Goal: Task Accomplishment & Management: Complete application form

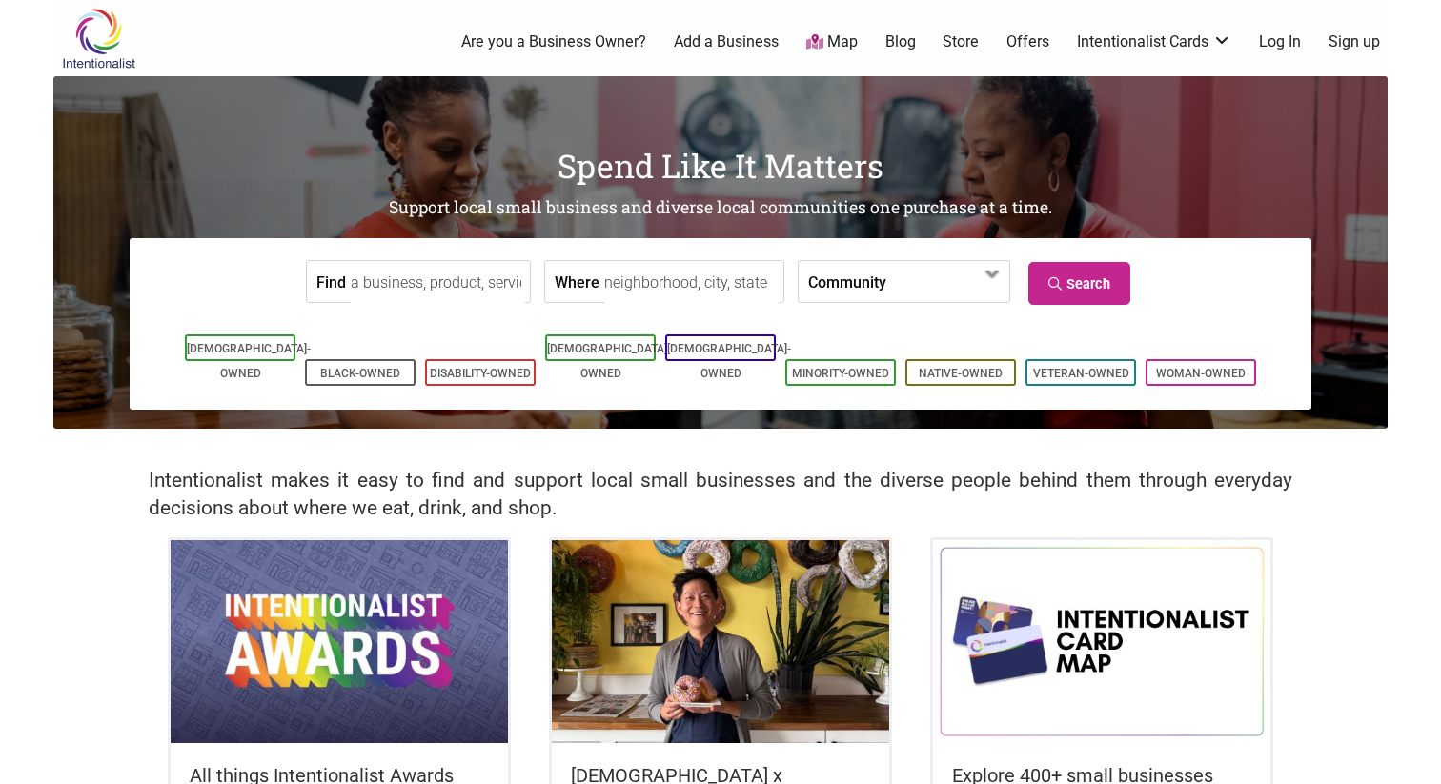
click at [362, 629] on img at bounding box center [339, 641] width 337 height 202
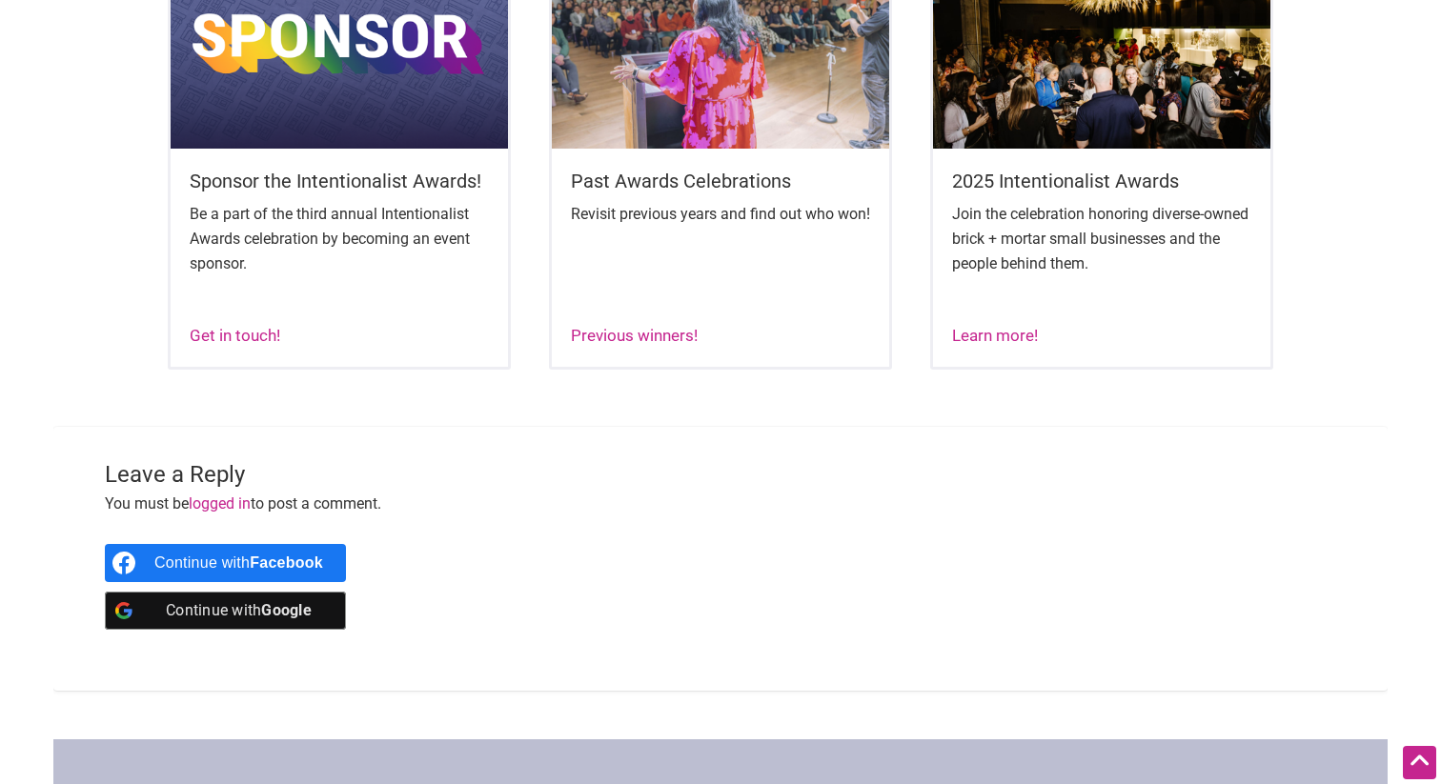
scroll to position [1344, 0]
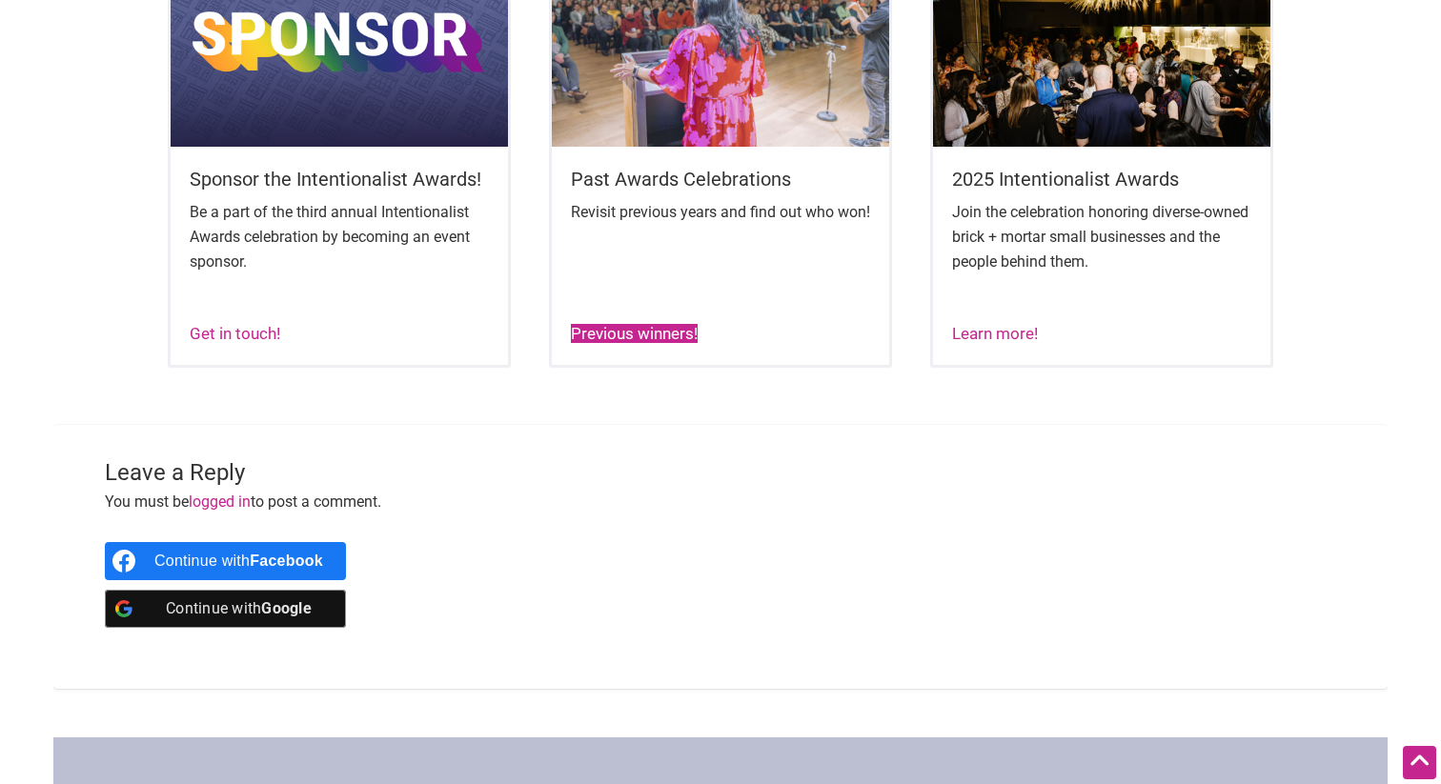
click at [625, 343] on link "Previous winners!" at bounding box center [634, 333] width 127 height 19
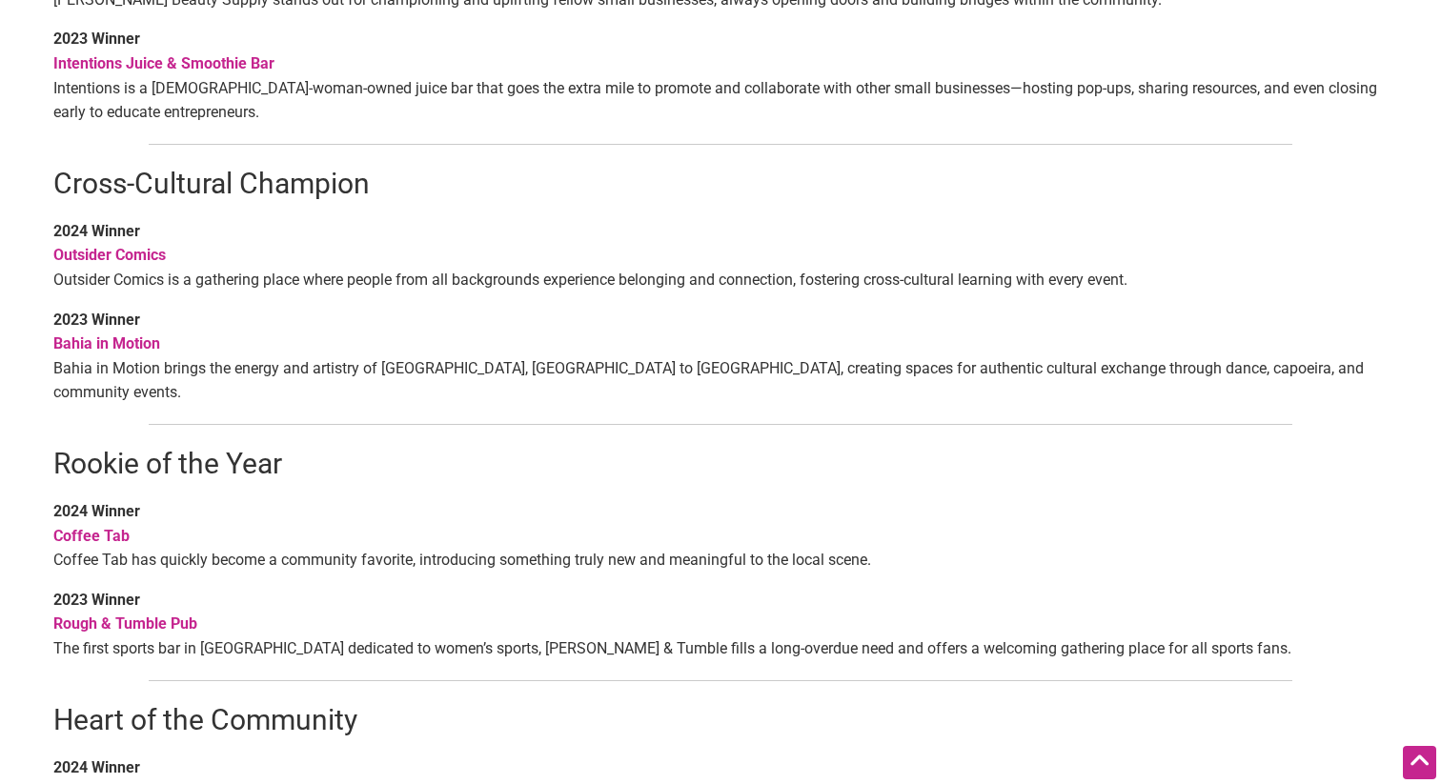
scroll to position [943, 0]
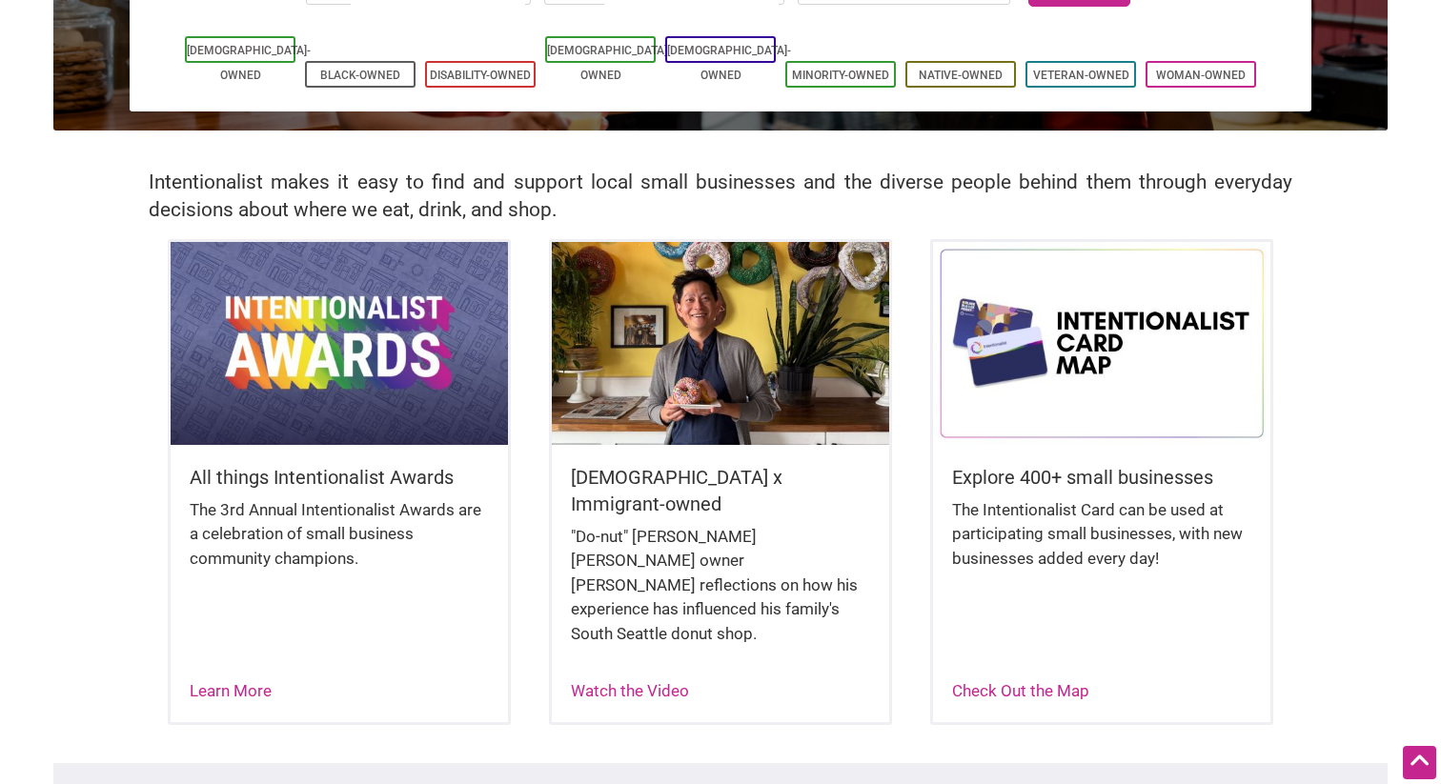
scroll to position [327, 0]
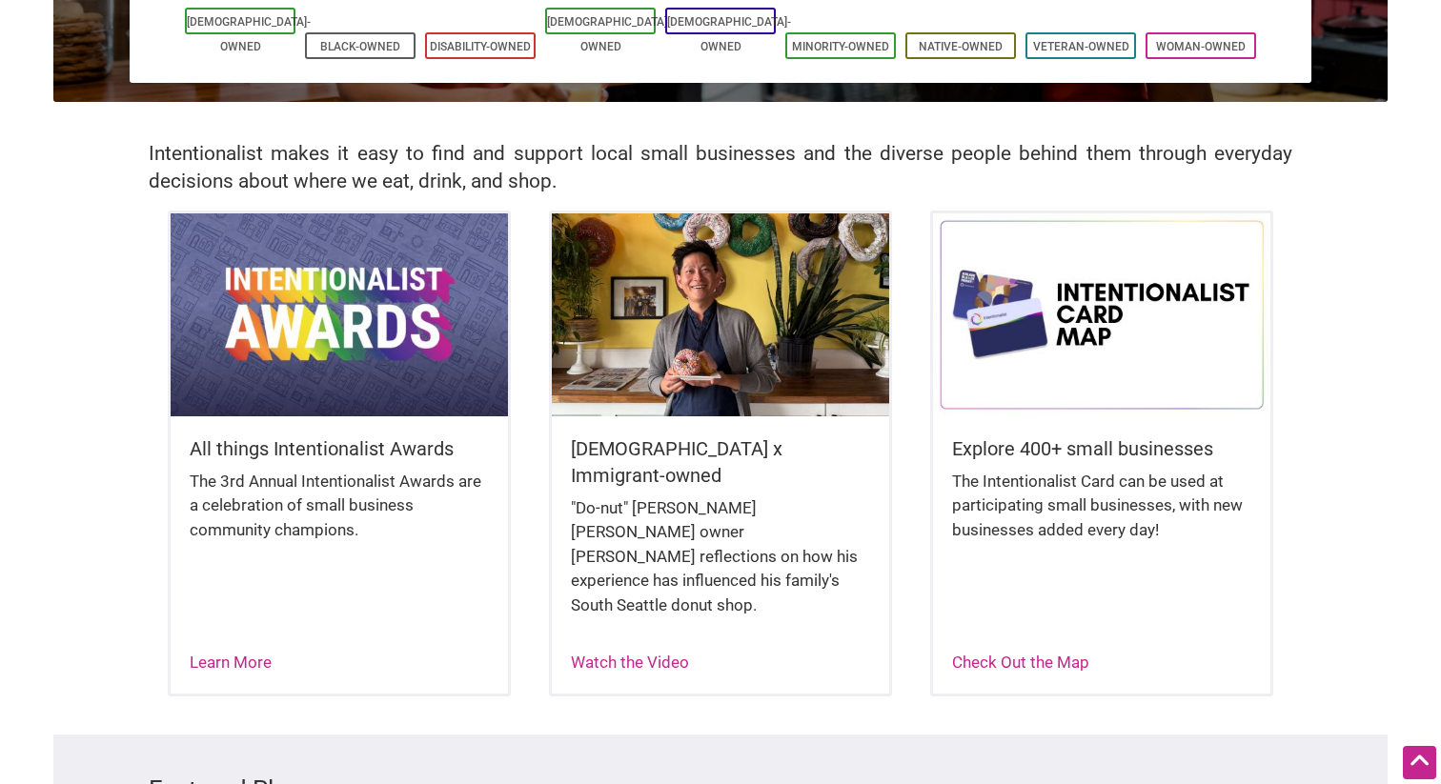
click at [321, 398] on img at bounding box center [339, 314] width 337 height 202
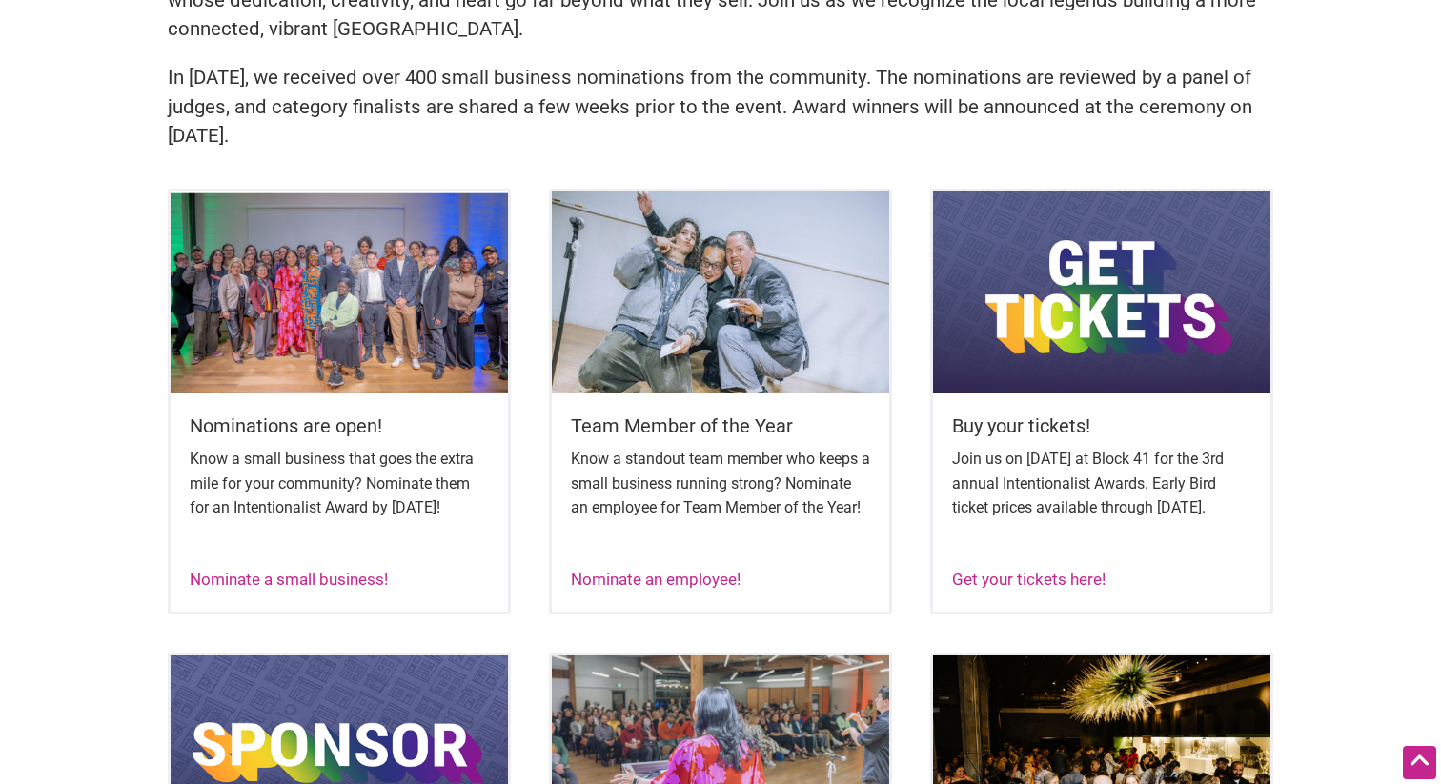
scroll to position [632, 0]
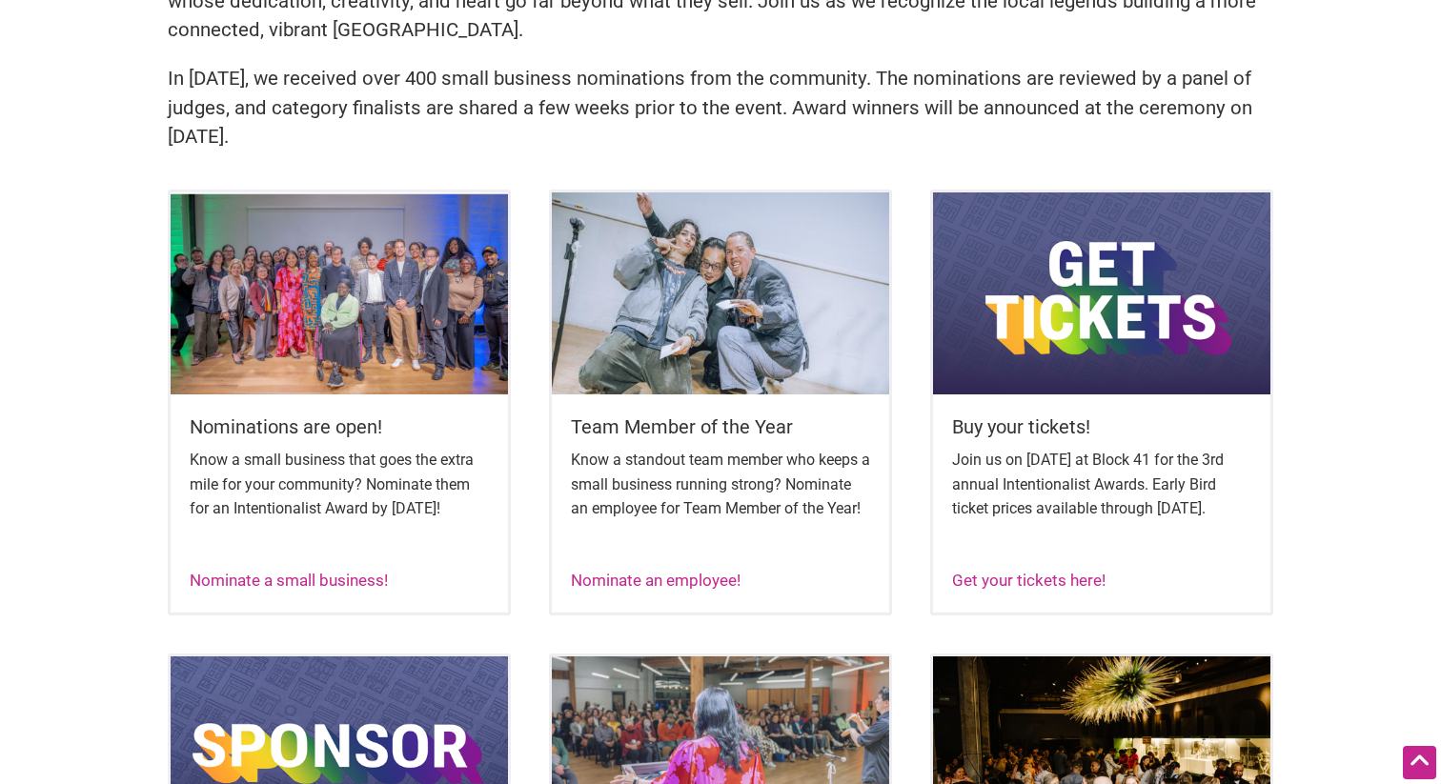
click at [338, 341] on img at bounding box center [339, 294] width 337 height 202
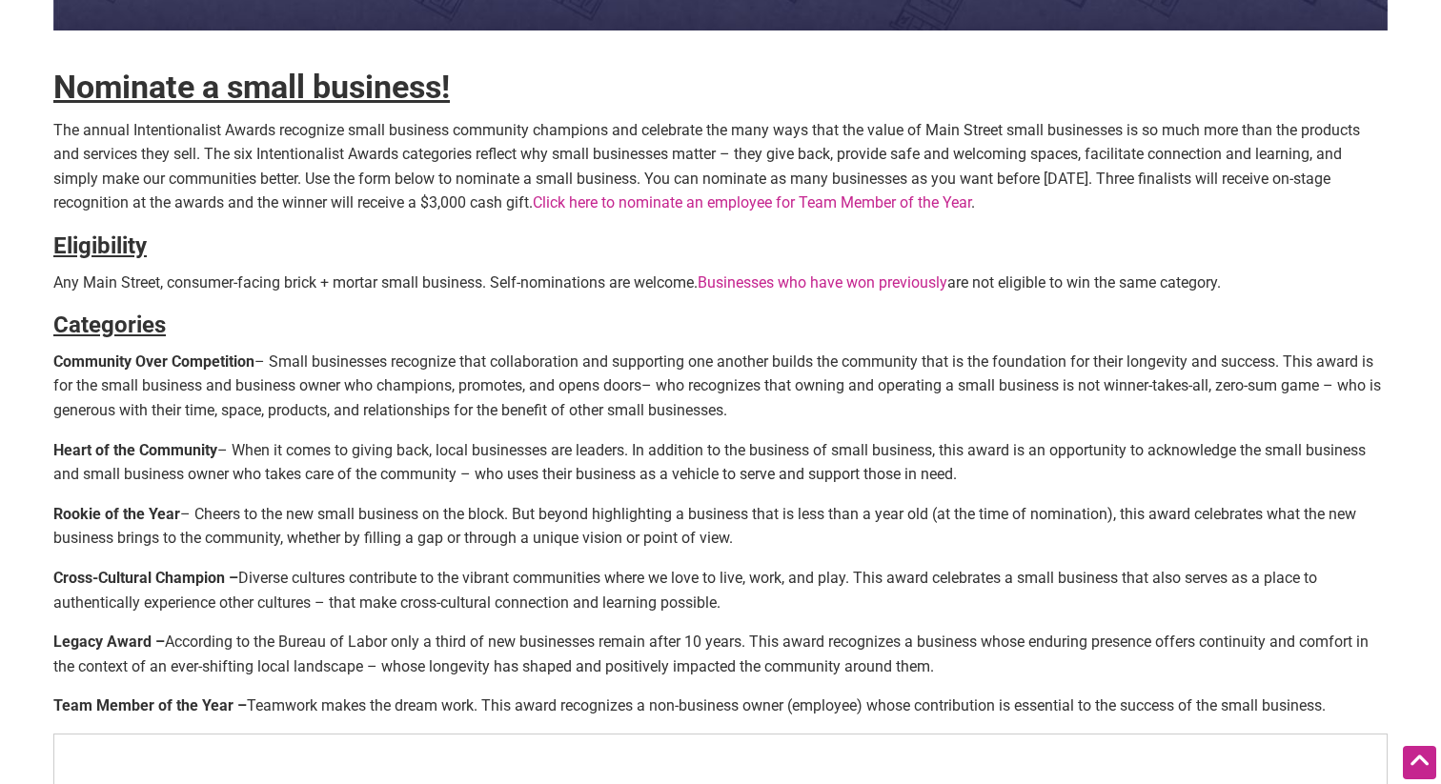
scroll to position [534, 0]
click at [667, 203] on link "Click here to nominate an employee for Team Member of the Year" at bounding box center [752, 202] width 438 height 18
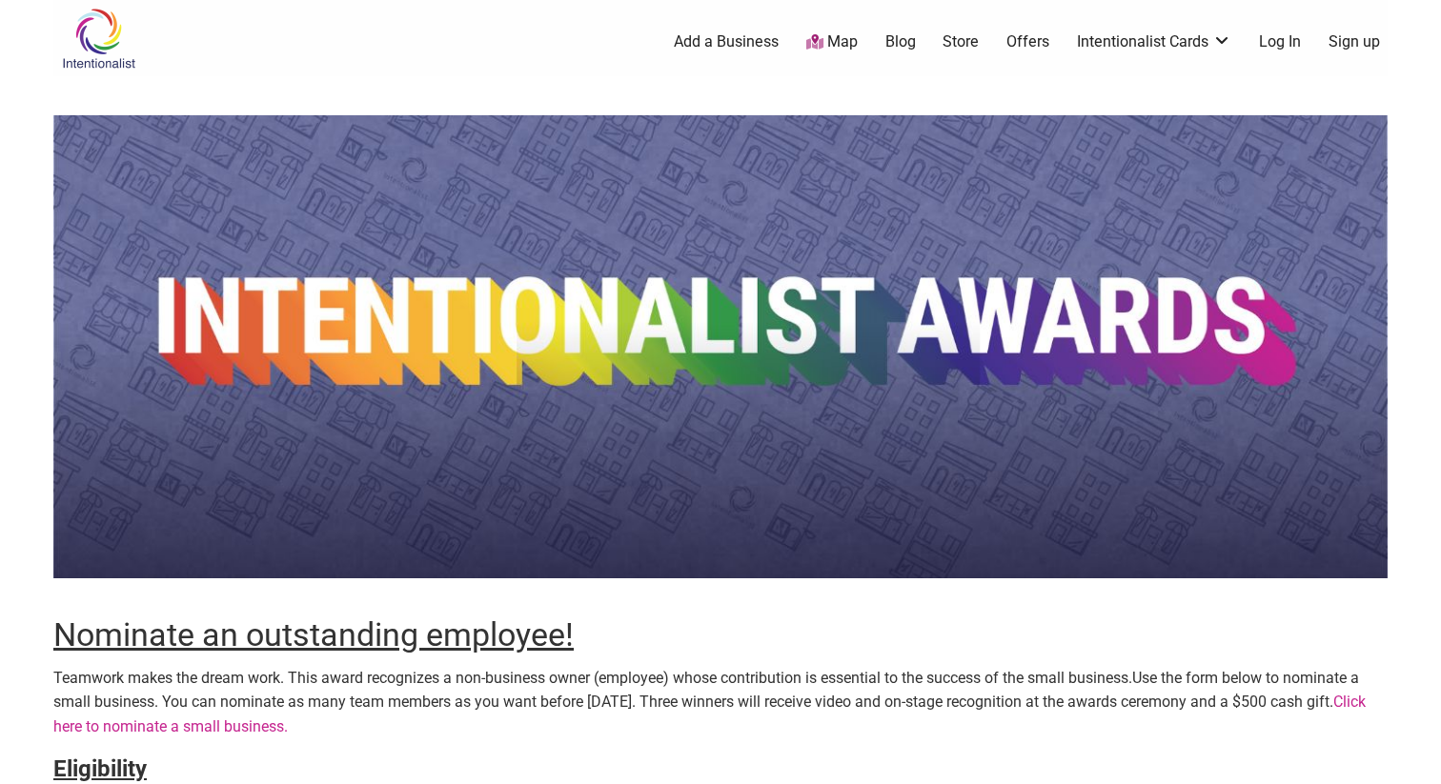
scroll to position [925, 0]
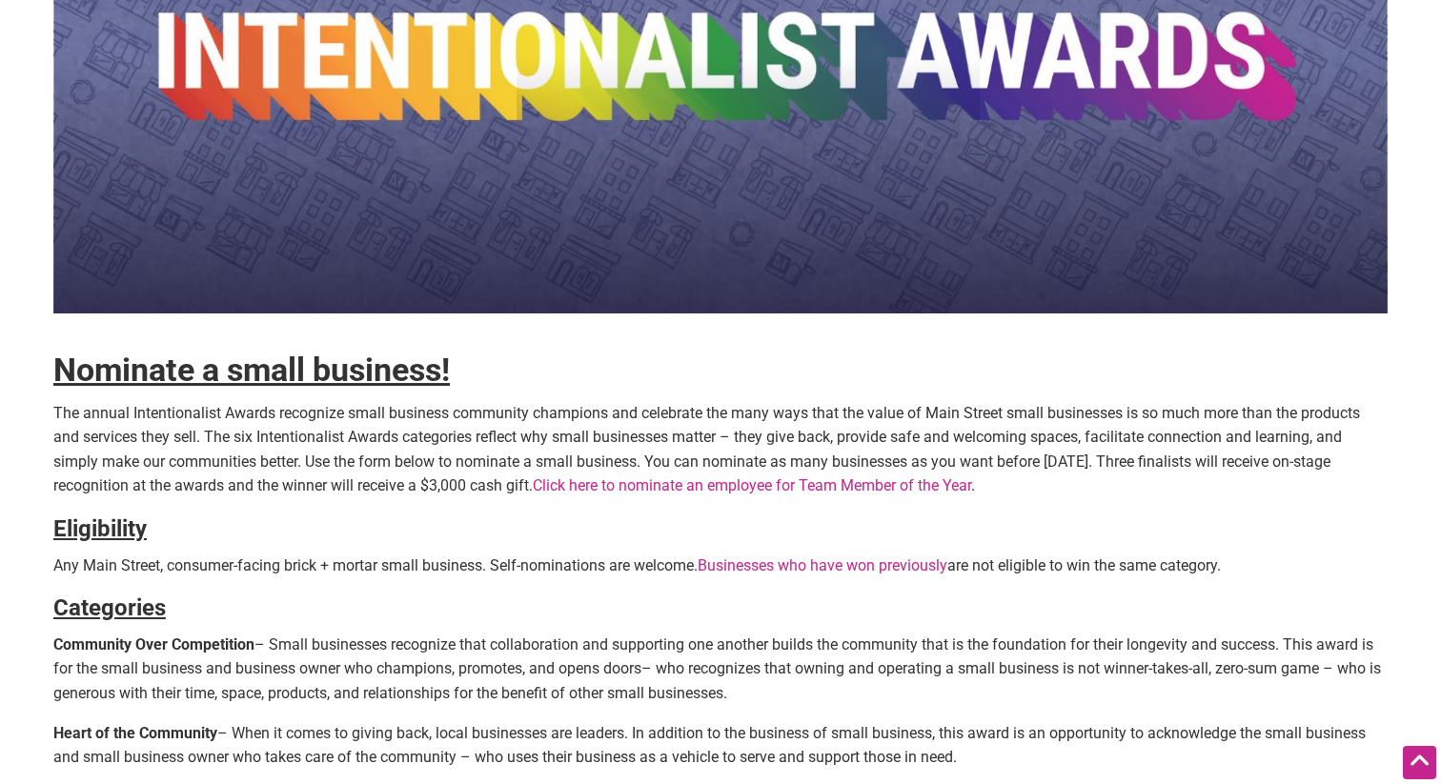
scroll to position [242, 0]
